Goal: Task Accomplishment & Management: Manage account settings

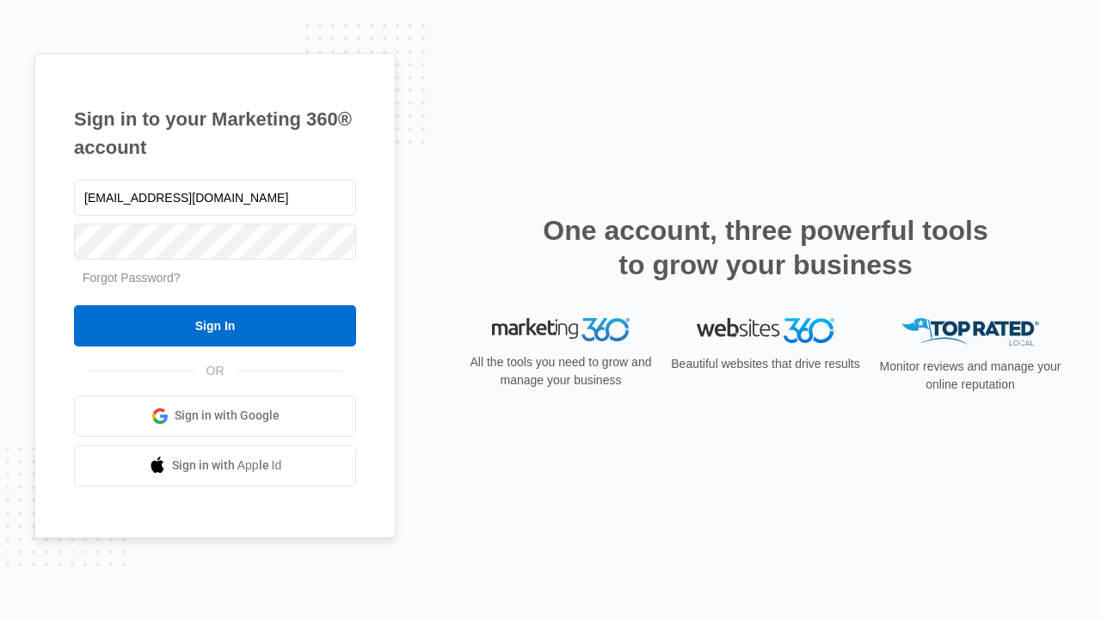
type input "[EMAIL_ADDRESS][DOMAIN_NAME]"
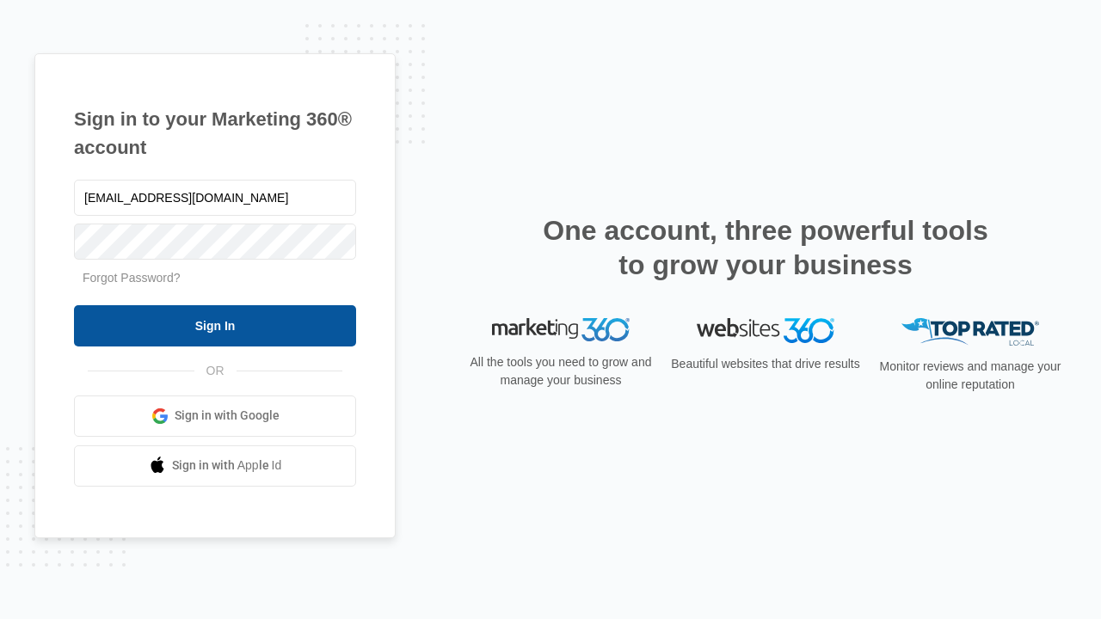
click at [215, 325] on input "Sign In" at bounding box center [215, 325] width 282 height 41
